Goal: Download file/media

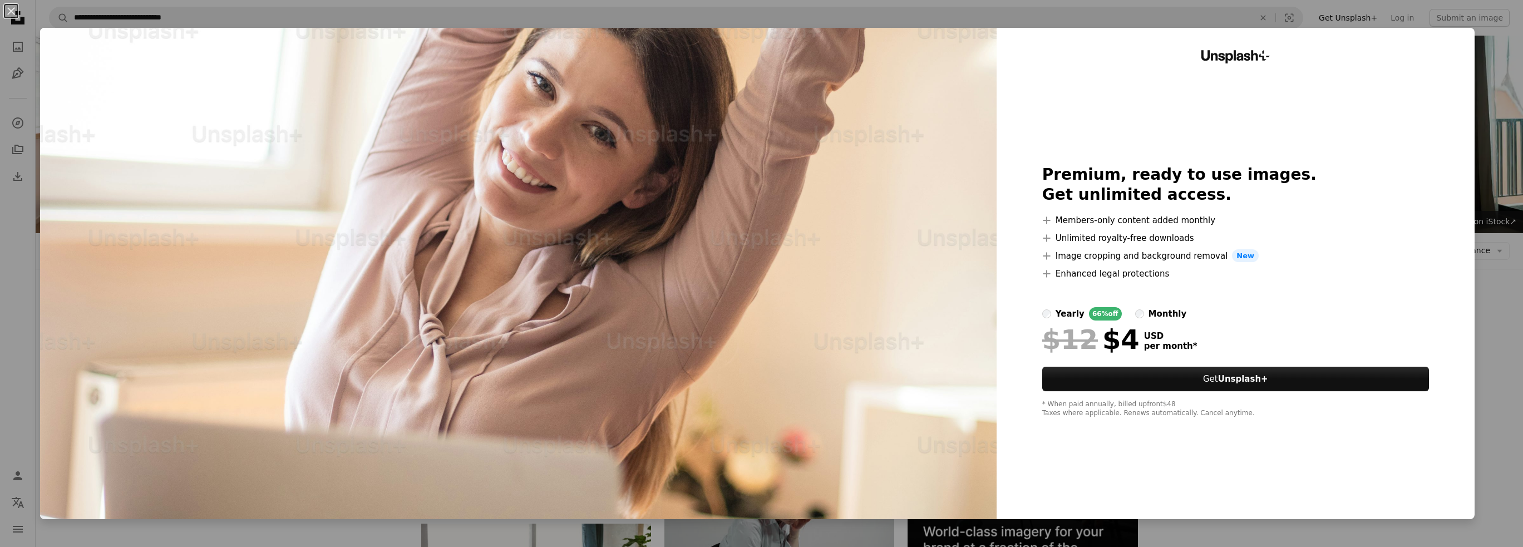
scroll to position [724, 0]
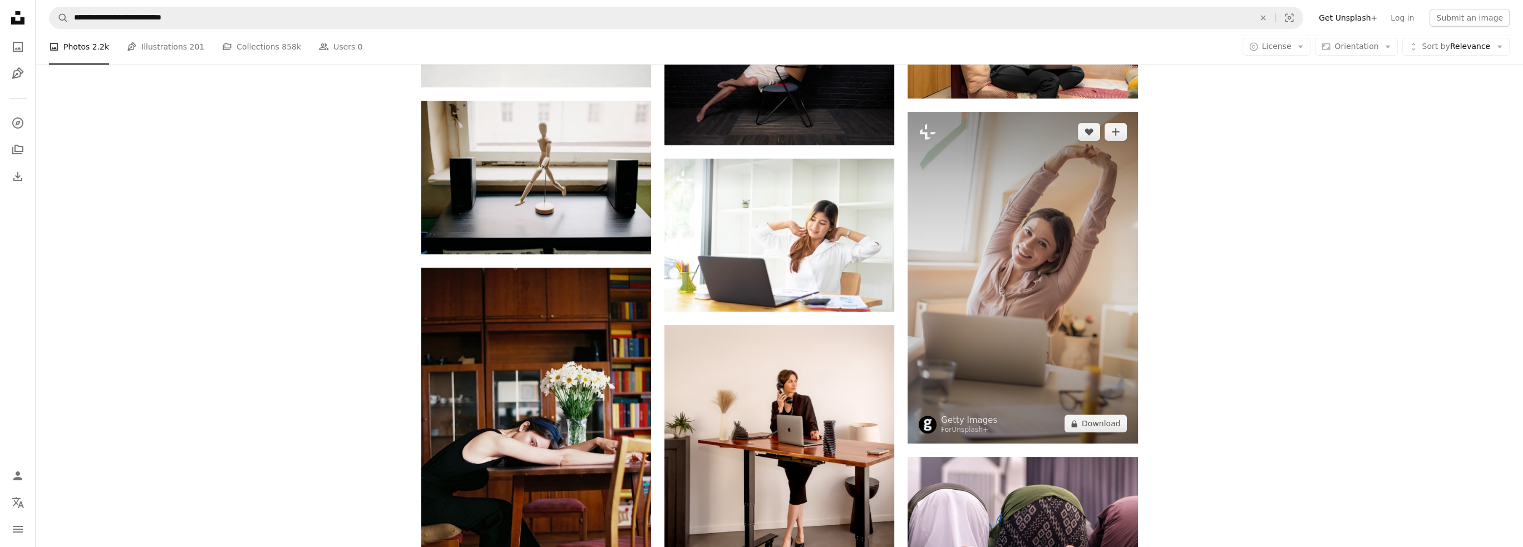
drag, startPoint x: 995, startPoint y: 223, endPoint x: 1093, endPoint y: 296, distance: 122.1
click at [1093, 296] on img at bounding box center [1023, 278] width 230 height 332
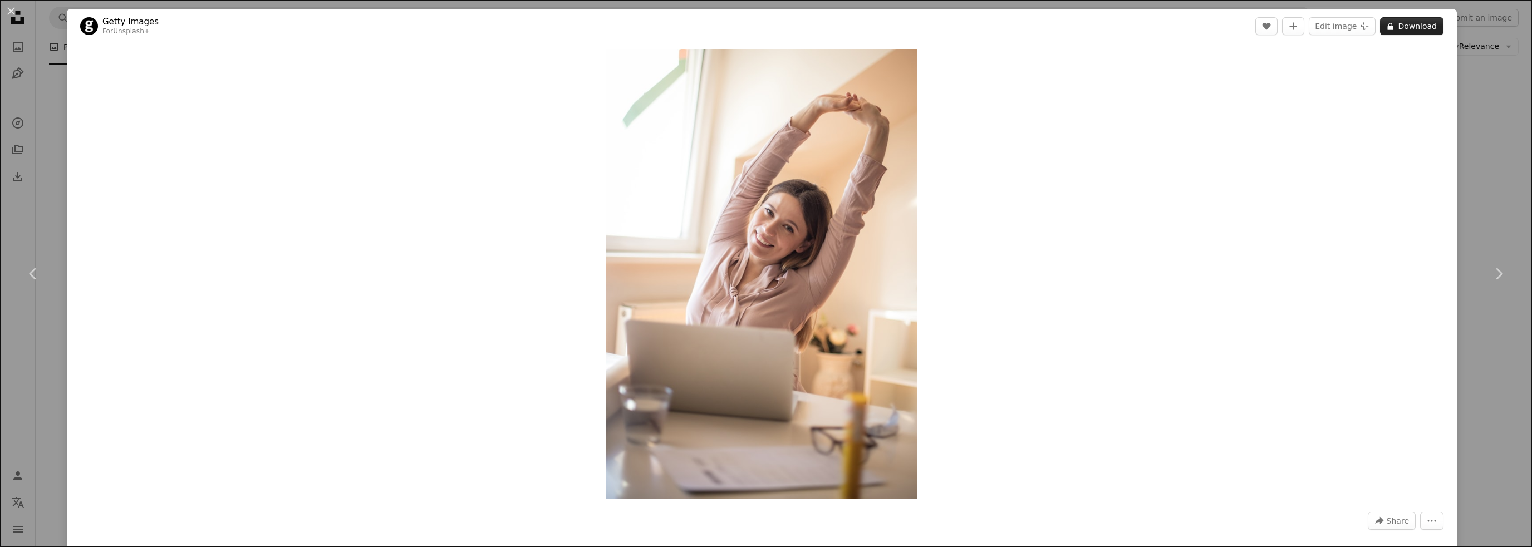
click at [1407, 22] on button "A lock Download" at bounding box center [1411, 26] width 63 height 18
